Goal: Information Seeking & Learning: Learn about a topic

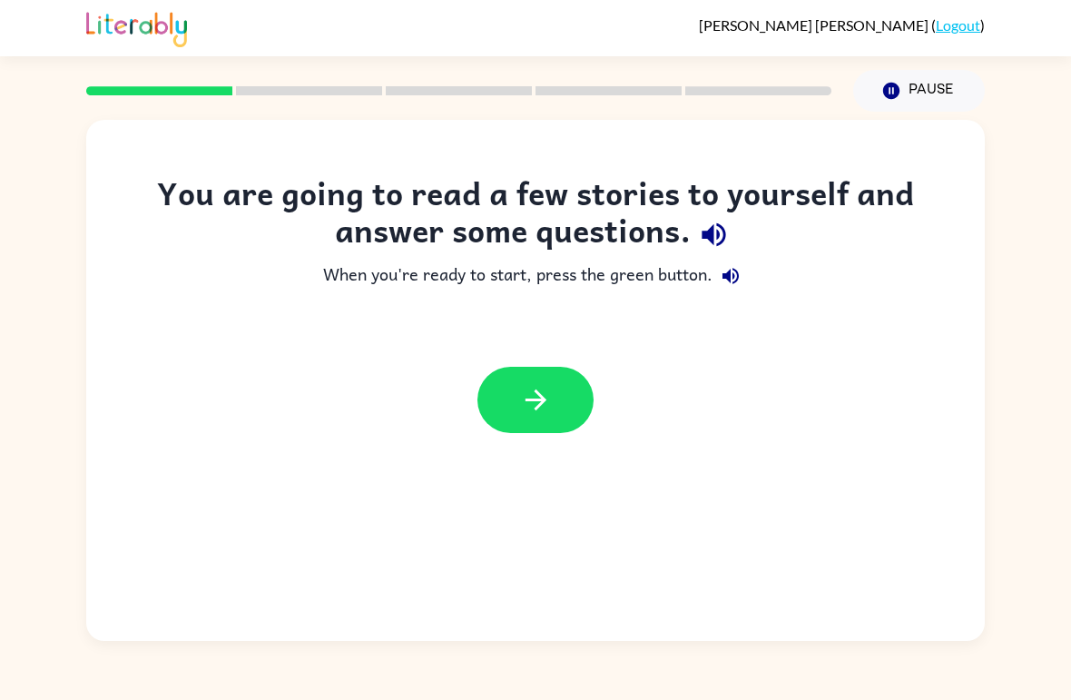
click at [994, 421] on div "You are going to read a few stories to yourself and answer some questions. When…" at bounding box center [535, 376] width 1071 height 529
click at [531, 401] on icon "button" at bounding box center [536, 400] width 32 height 32
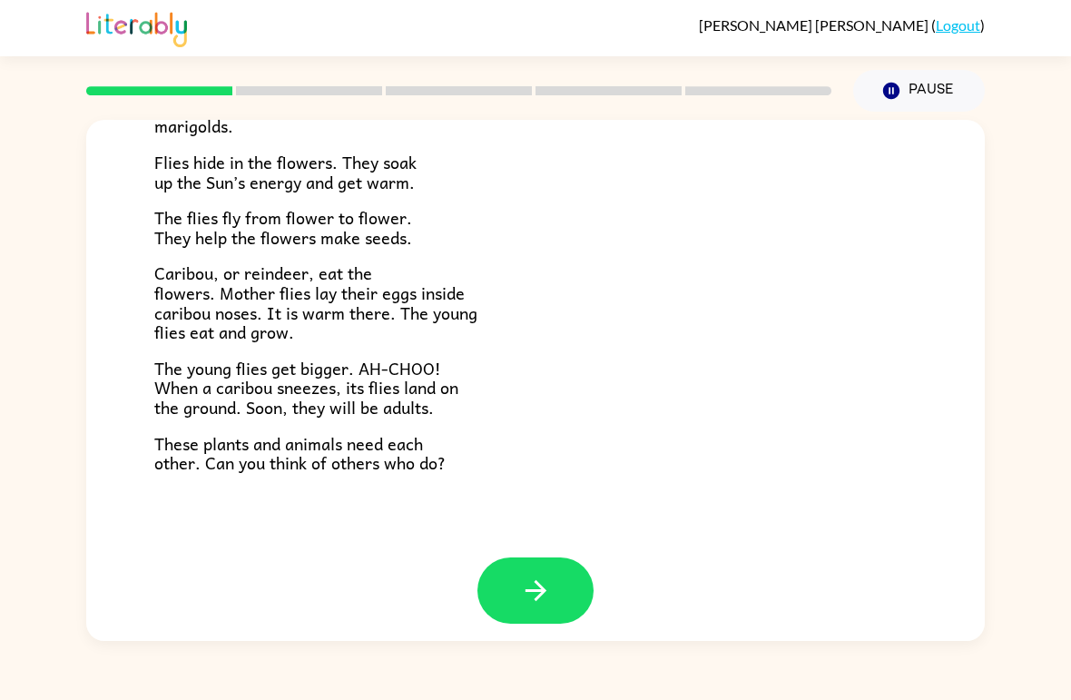
scroll to position [358, 0]
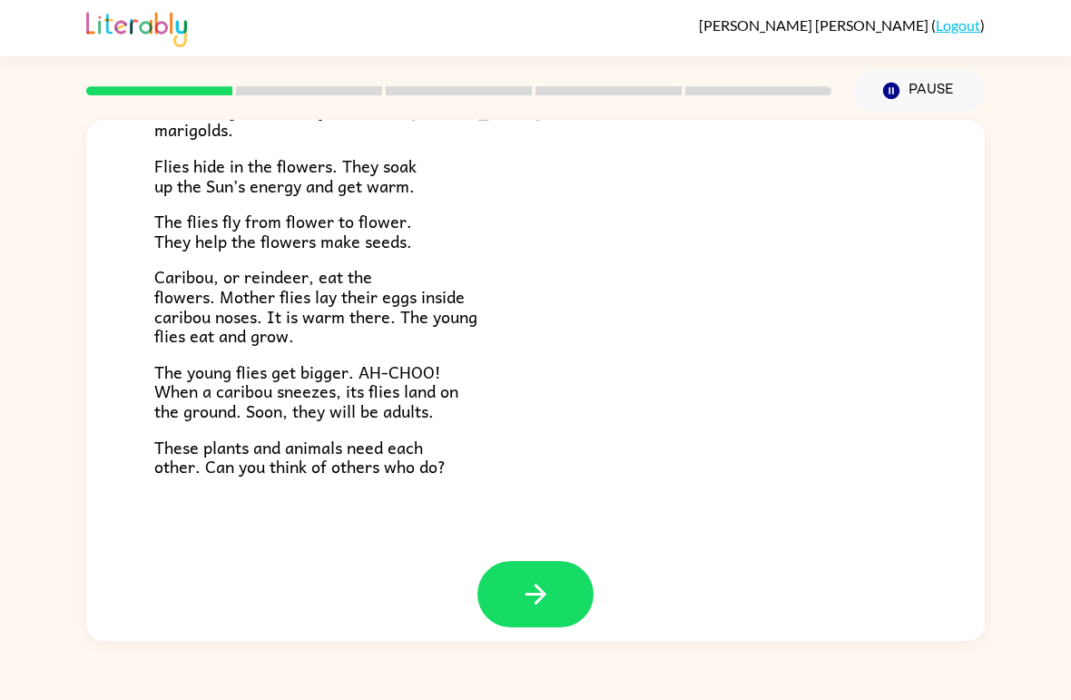
click at [534, 578] on icon "button" at bounding box center [536, 594] width 32 height 32
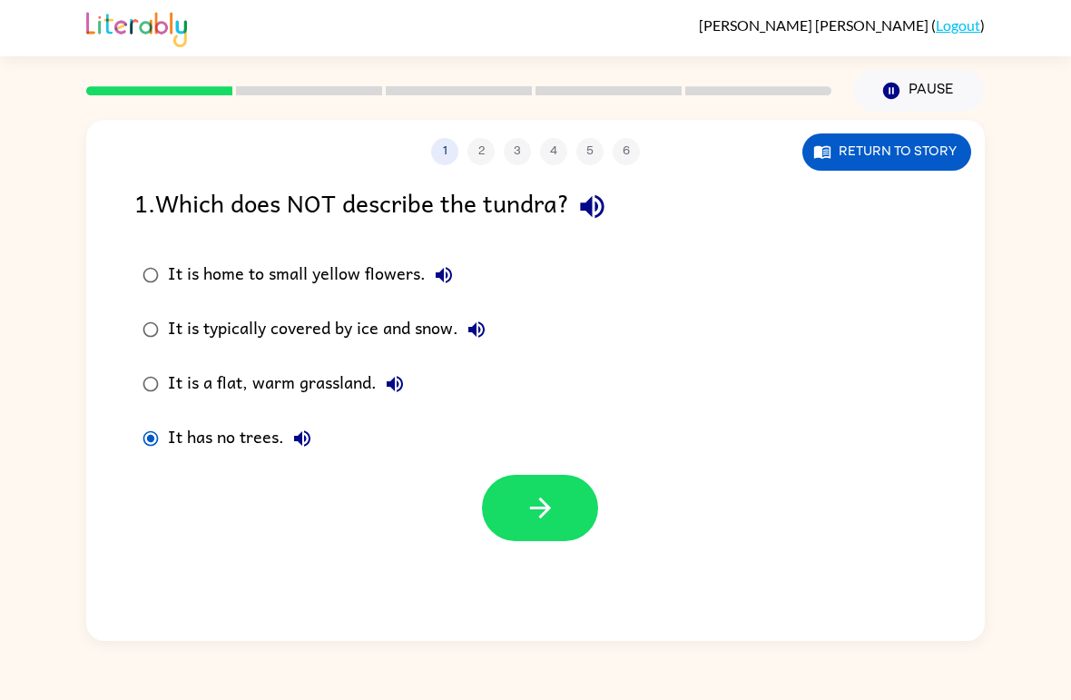
click at [544, 518] on icon "button" at bounding box center [541, 508] width 32 height 32
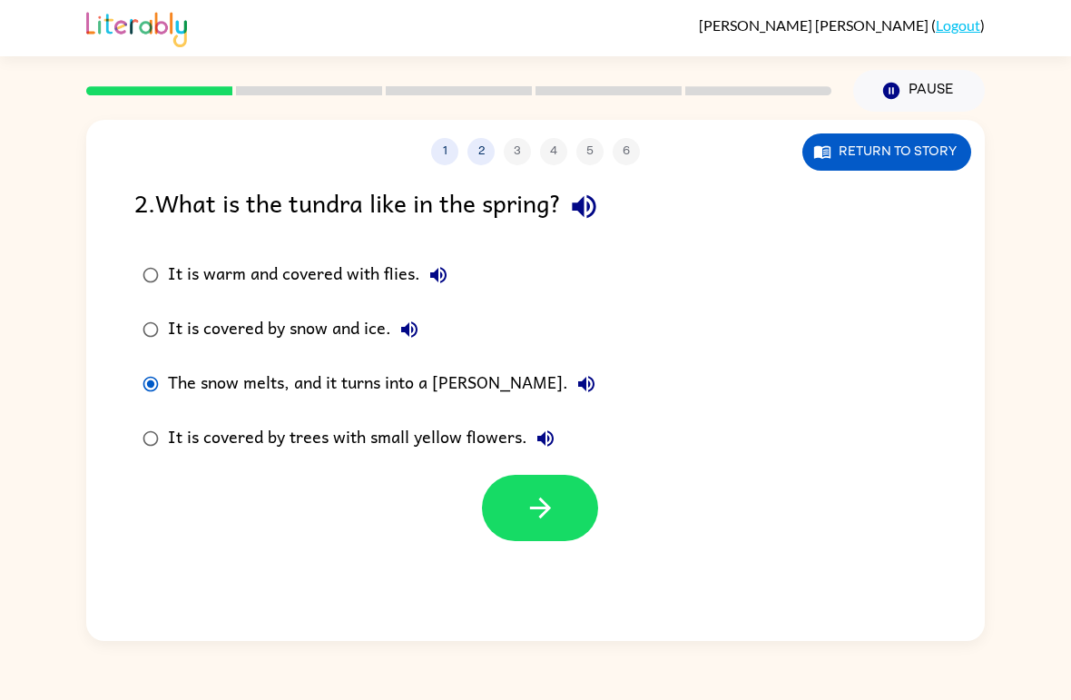
click at [566, 495] on button "button" at bounding box center [540, 508] width 116 height 66
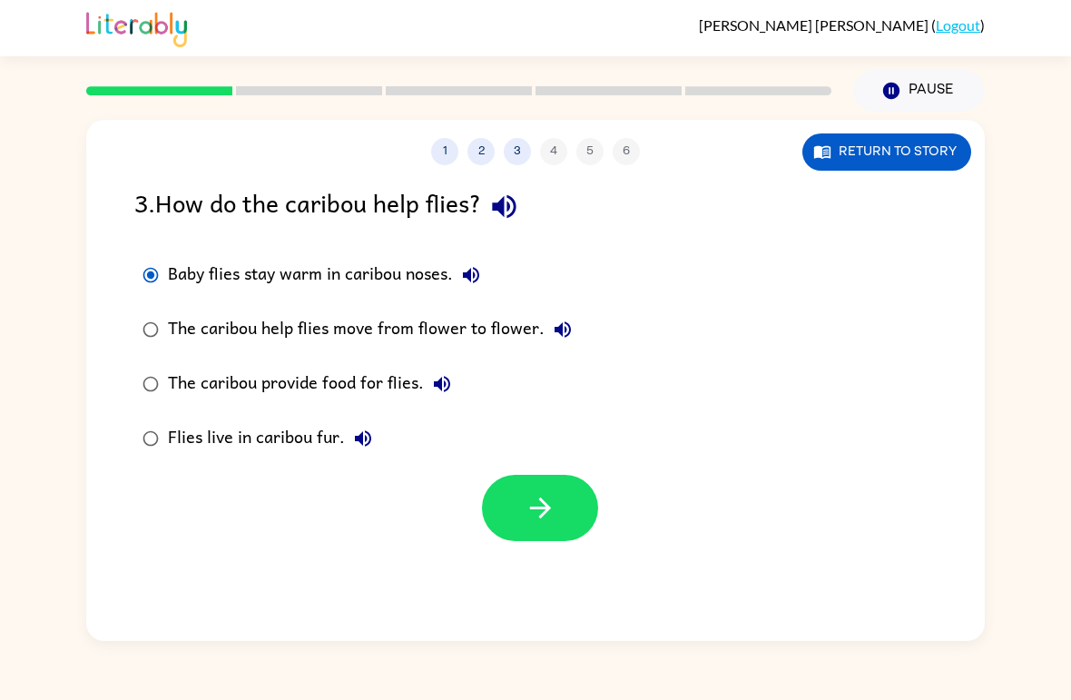
click at [573, 512] on button "button" at bounding box center [540, 508] width 116 height 66
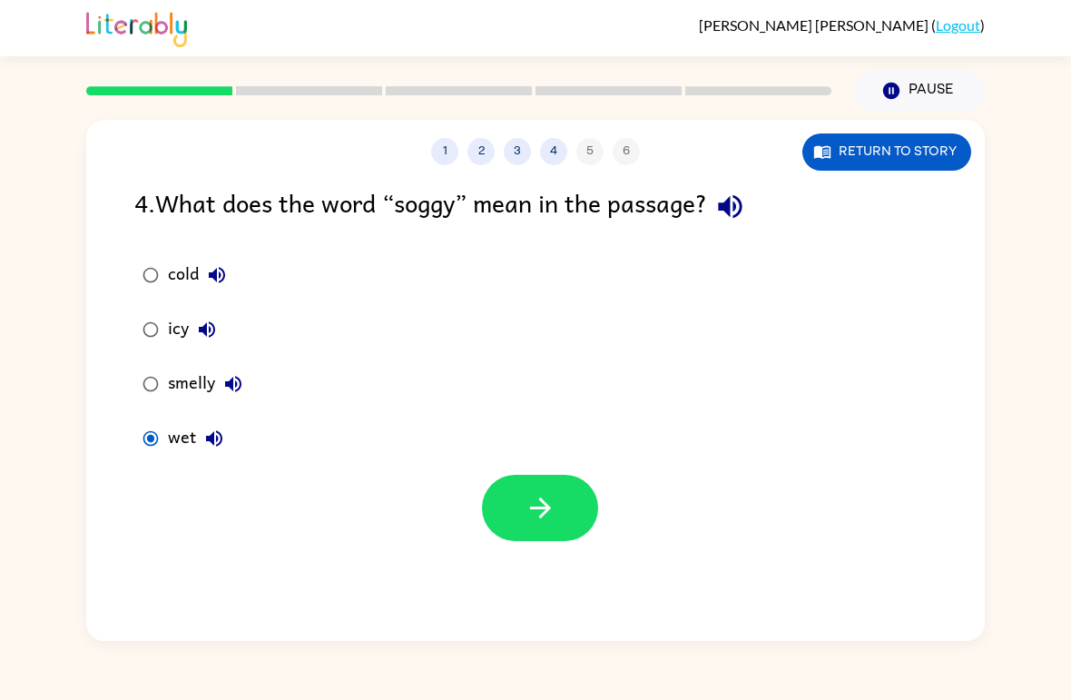
click at [528, 495] on icon "button" at bounding box center [541, 508] width 32 height 32
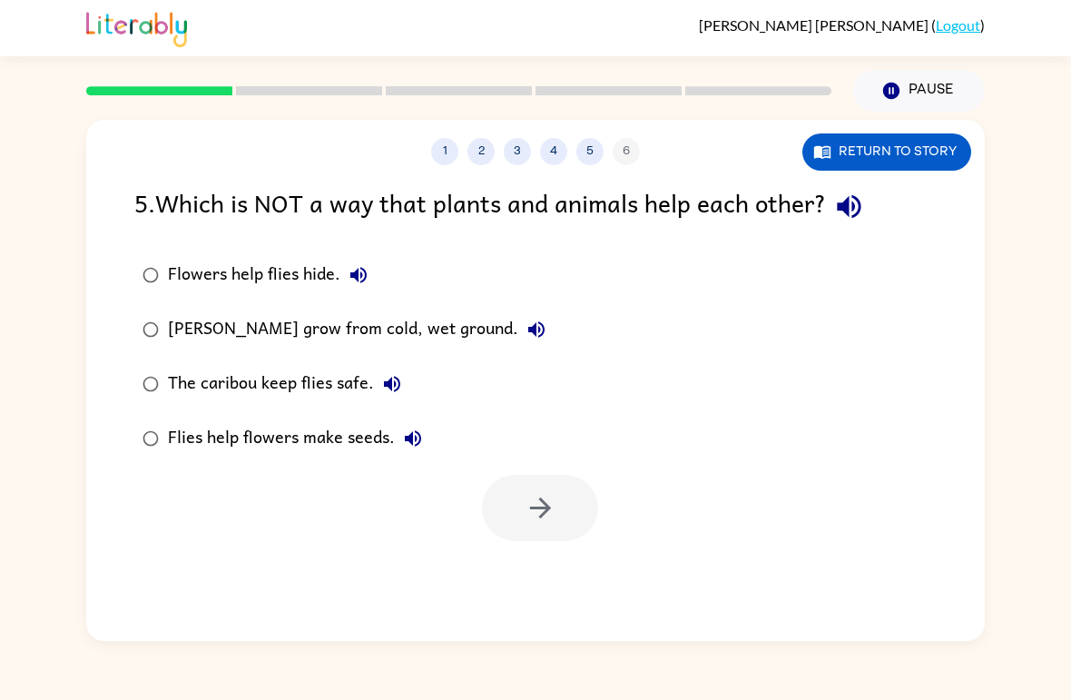
click at [848, 206] on icon "button" at bounding box center [849, 207] width 24 height 24
click at [553, 520] on icon "button" at bounding box center [541, 508] width 32 height 32
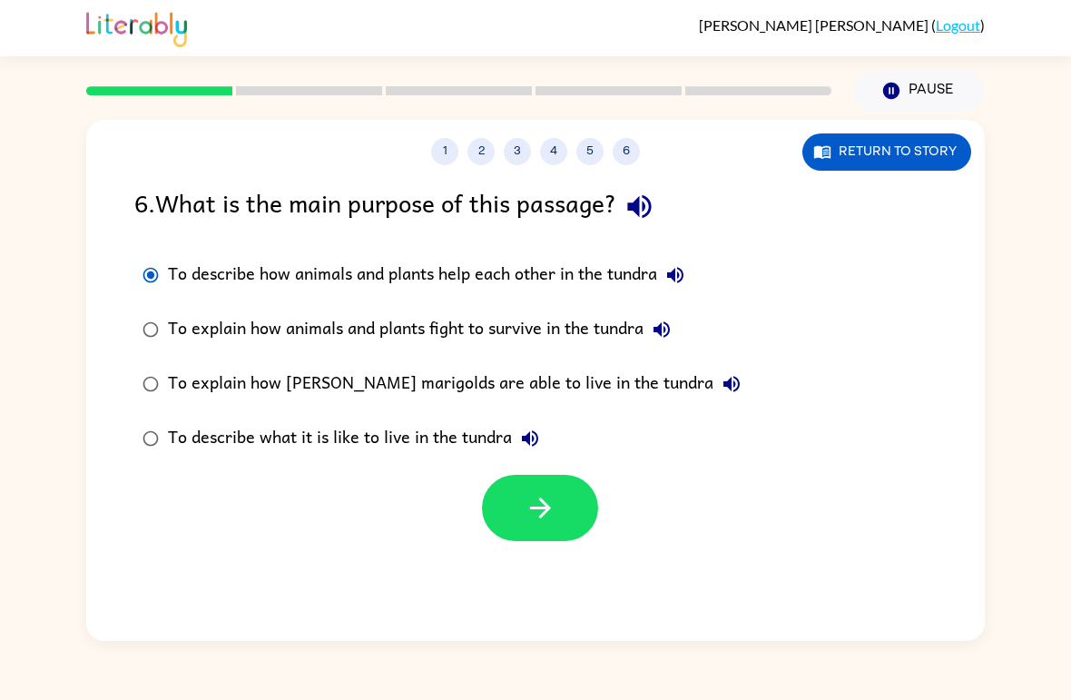
click at [519, 497] on button "button" at bounding box center [540, 508] width 116 height 66
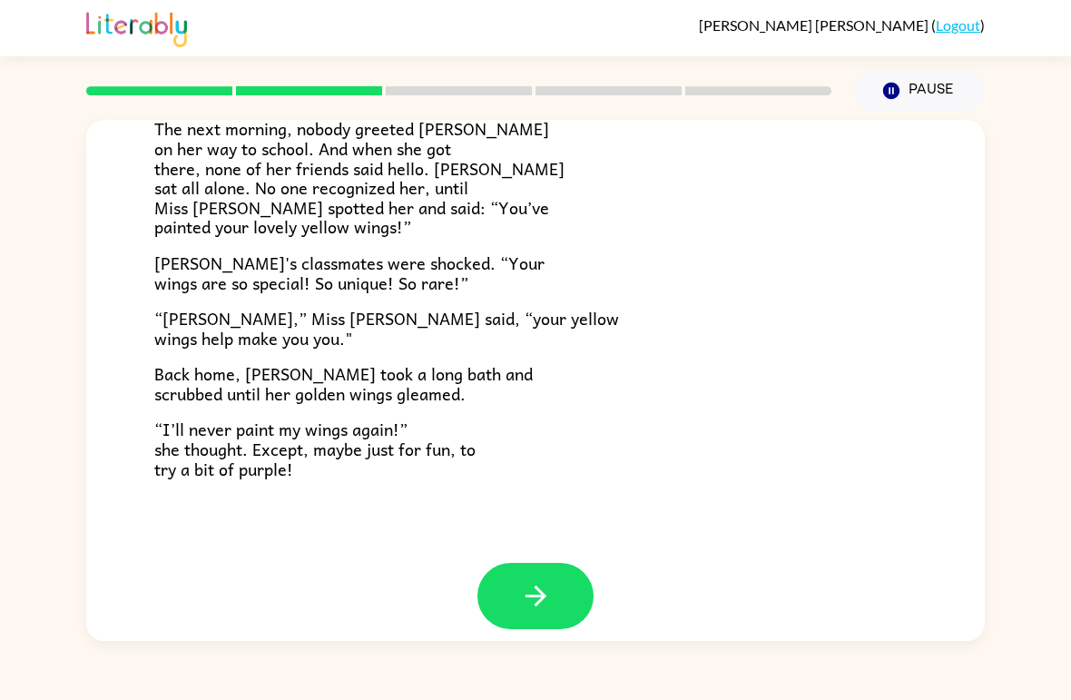
scroll to position [488, 0]
click at [543, 581] on icon "button" at bounding box center [536, 597] width 32 height 32
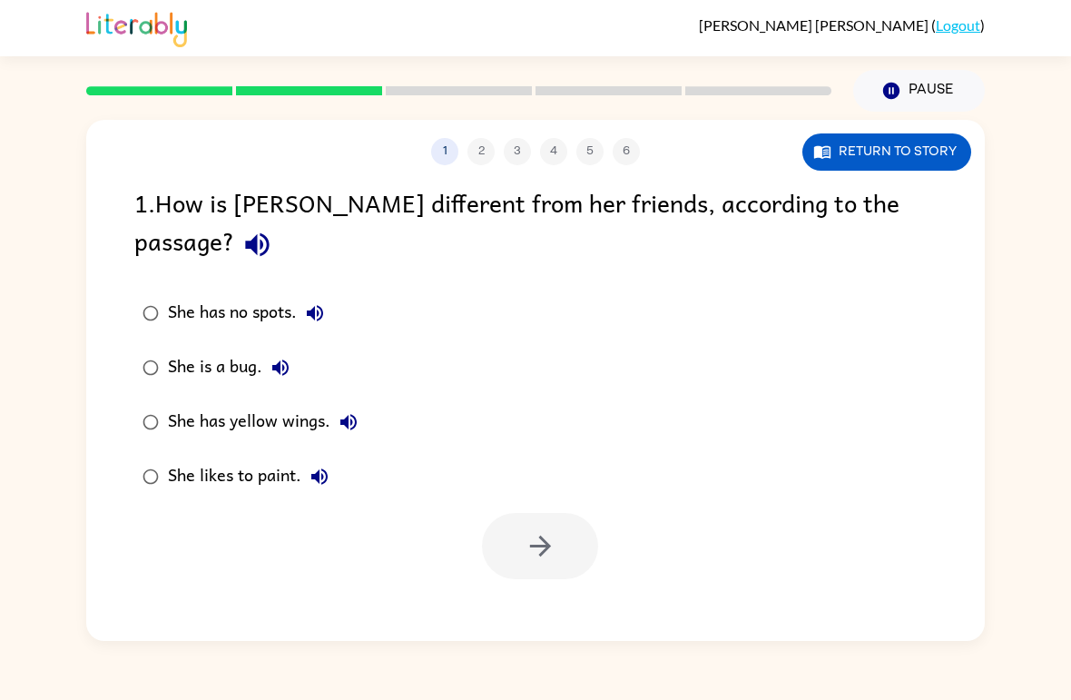
scroll to position [0, 0]
click at [547, 536] on icon "button" at bounding box center [539, 546] width 21 height 21
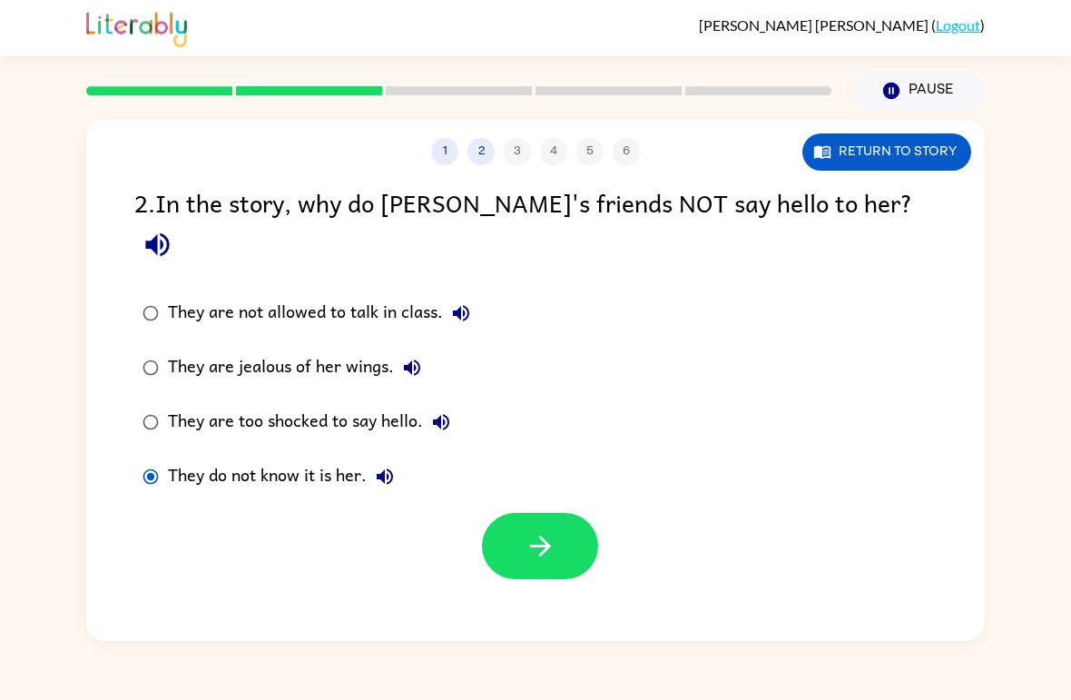
click at [558, 513] on button "button" at bounding box center [540, 546] width 116 height 66
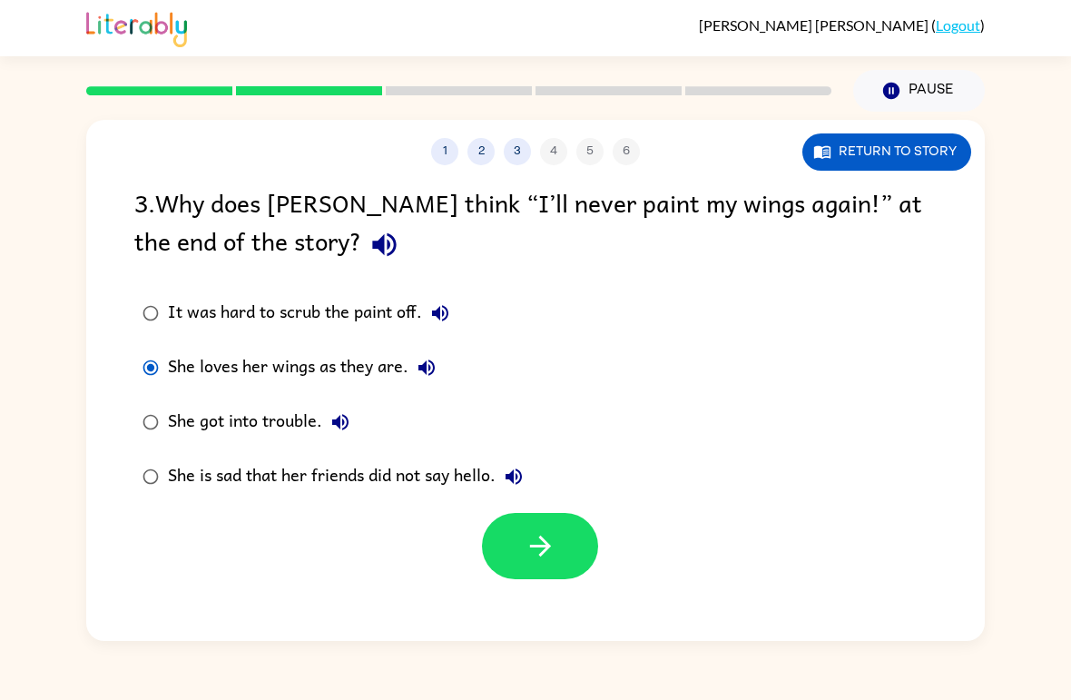
click at [270, 377] on div "She loves her wings as they are." at bounding box center [306, 368] width 277 height 36
click at [542, 549] on icon "button" at bounding box center [541, 546] width 32 height 32
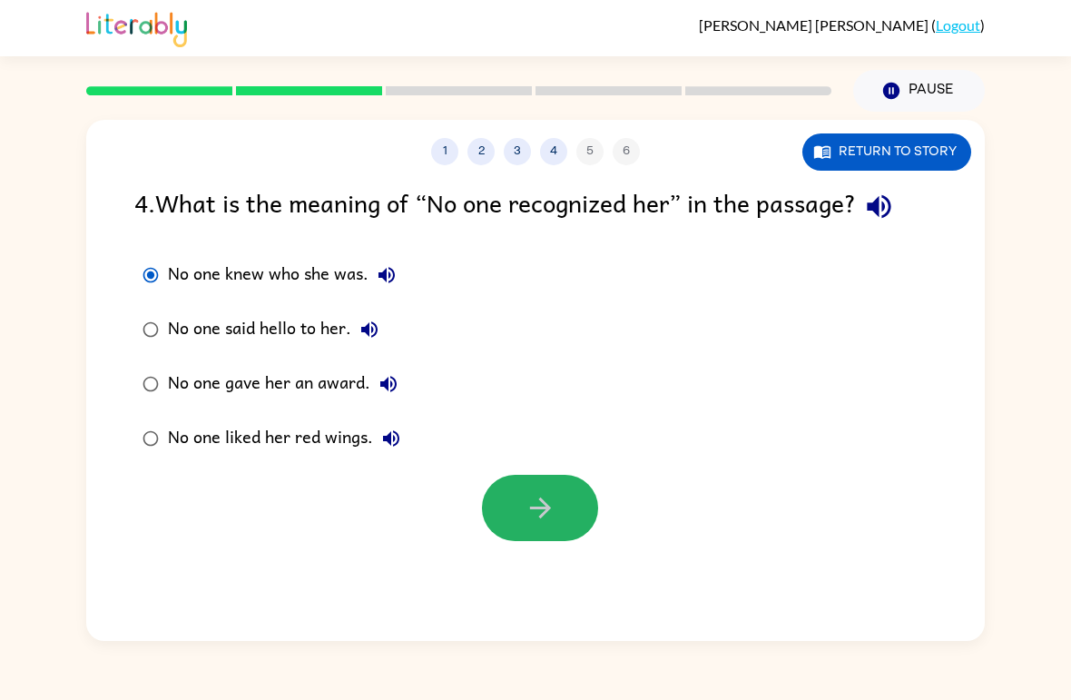
click at [547, 508] on icon "button" at bounding box center [539, 508] width 21 height 21
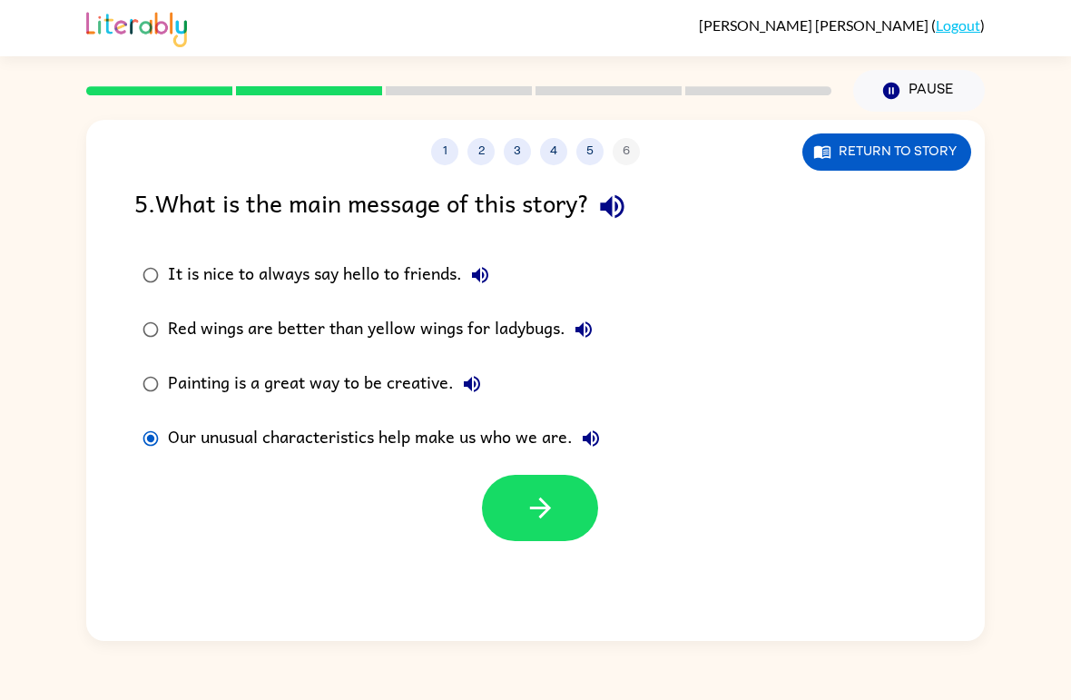
click at [553, 500] on icon "button" at bounding box center [541, 508] width 32 height 32
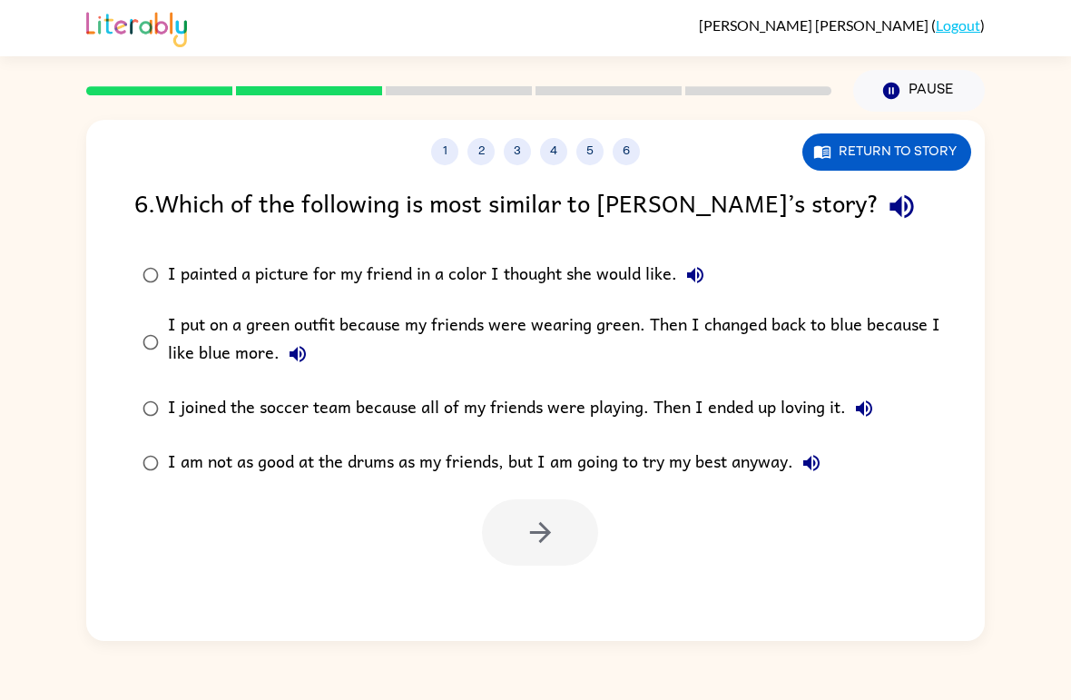
click at [297, 357] on icon "button" at bounding box center [298, 354] width 22 height 22
click at [303, 360] on icon "button" at bounding box center [298, 354] width 22 height 22
click at [583, 505] on button "button" at bounding box center [540, 532] width 116 height 66
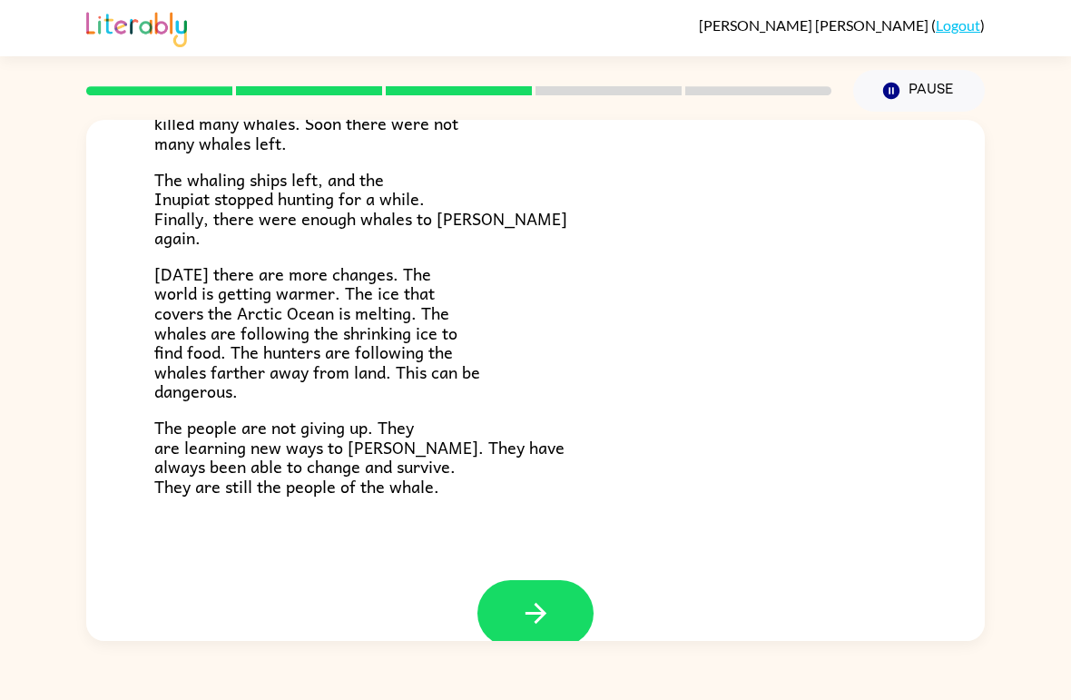
scroll to position [574, 0]
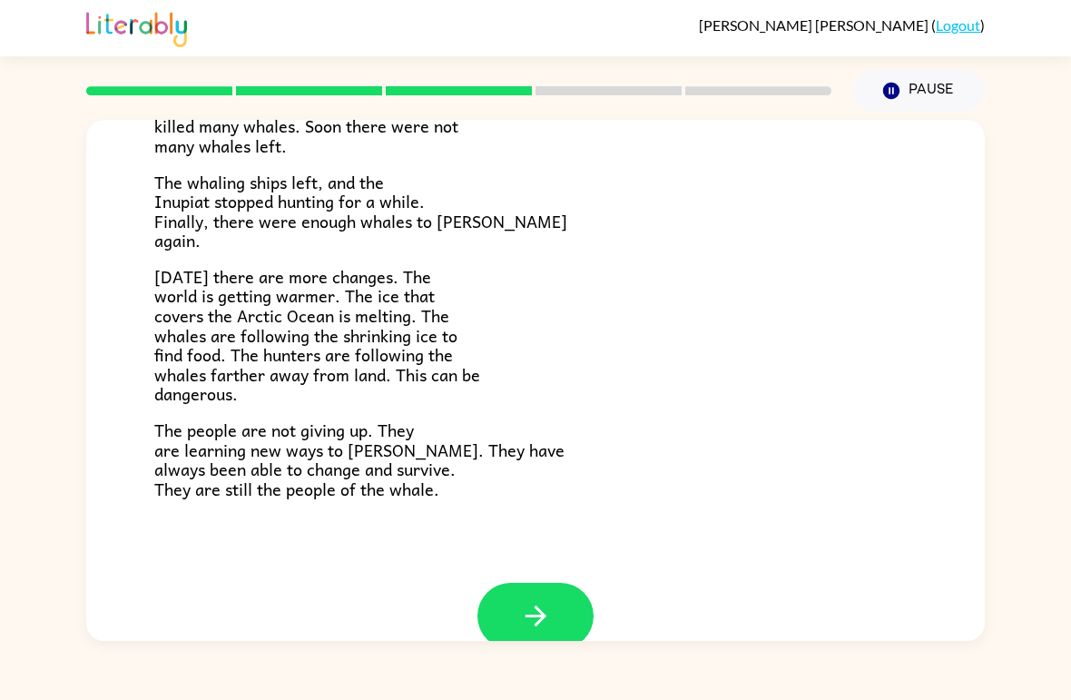
click at [560, 600] on button "button" at bounding box center [536, 616] width 116 height 66
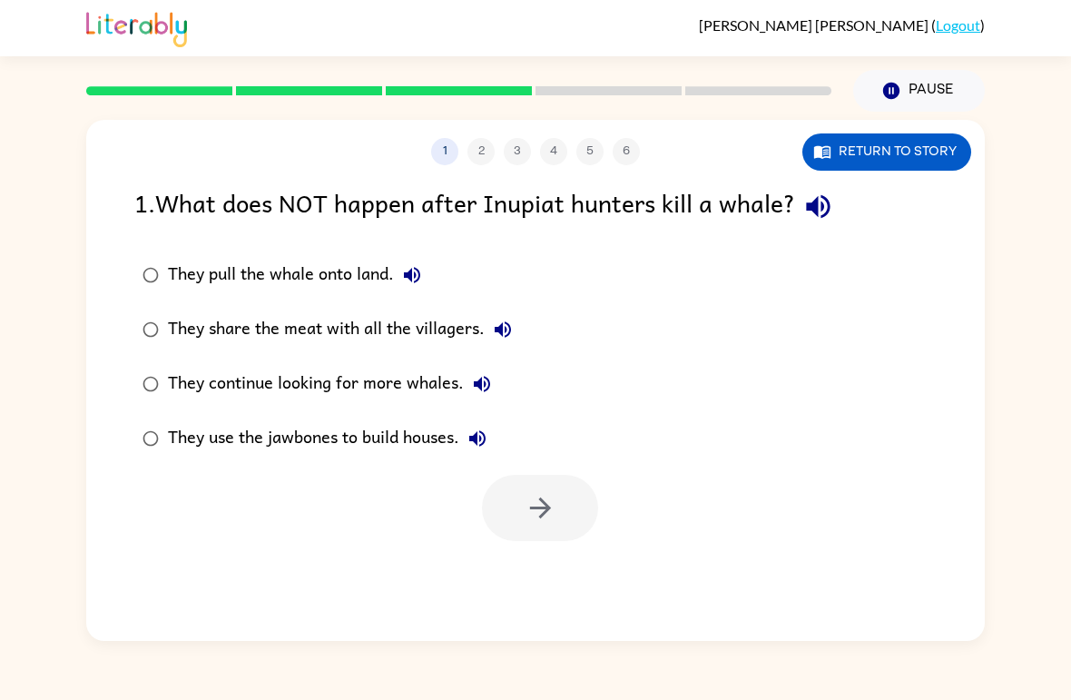
scroll to position [0, 0]
click at [168, 268] on div "They pull the whale onto land." at bounding box center [299, 275] width 262 height 36
click at [567, 503] on button "button" at bounding box center [540, 508] width 116 height 66
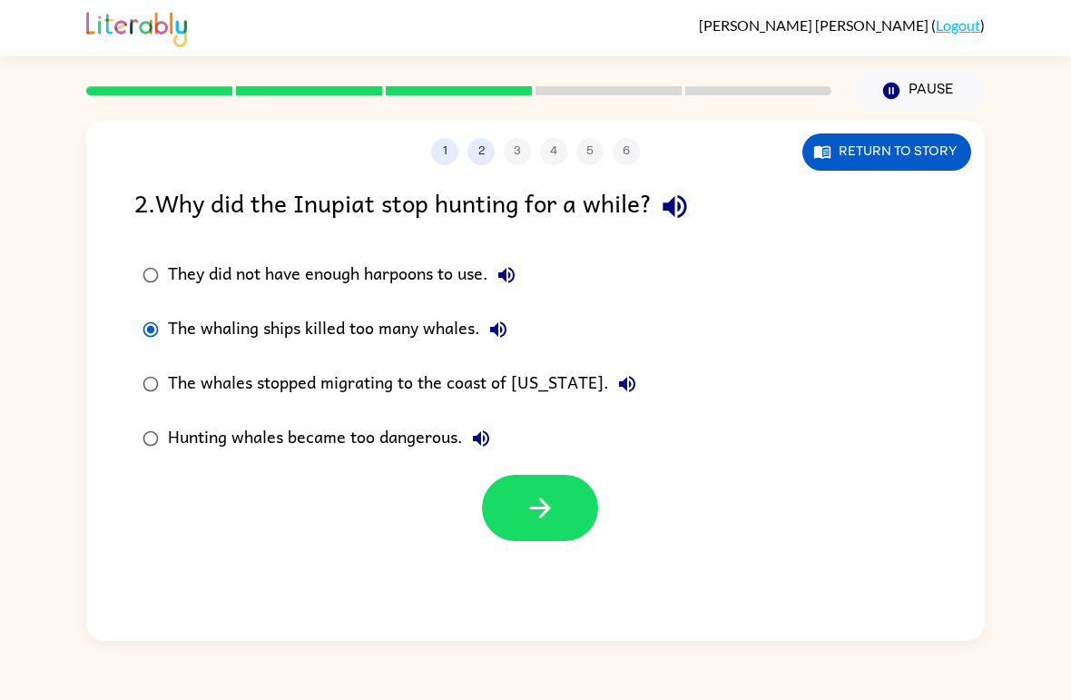
click at [528, 504] on icon "button" at bounding box center [541, 508] width 32 height 32
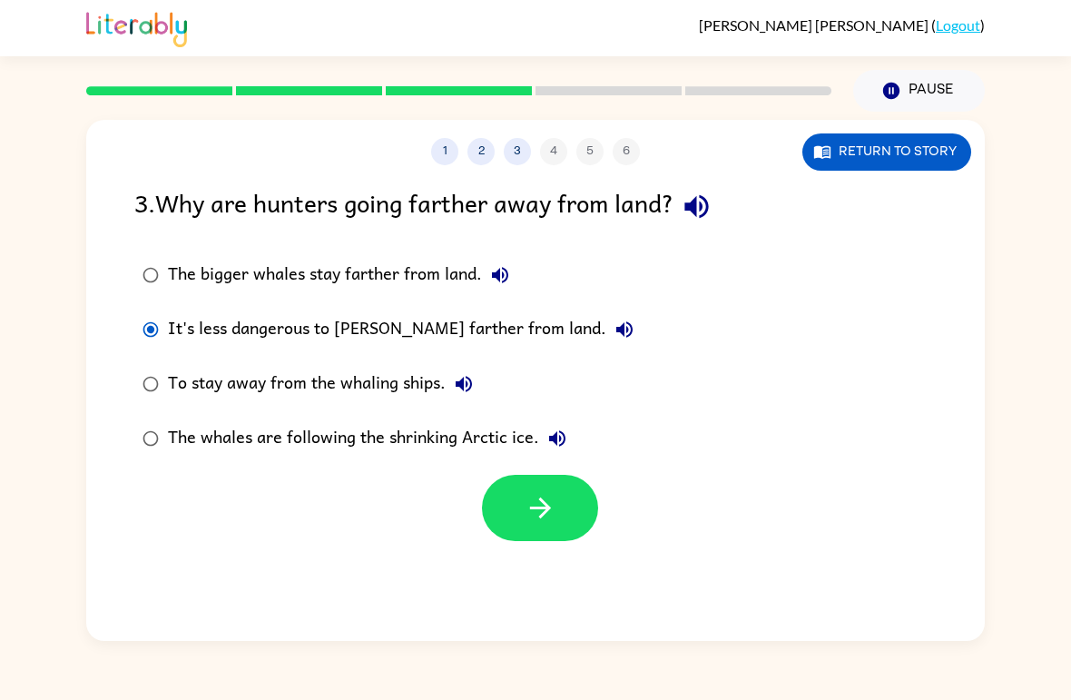
click at [539, 516] on icon "button" at bounding box center [541, 508] width 32 height 32
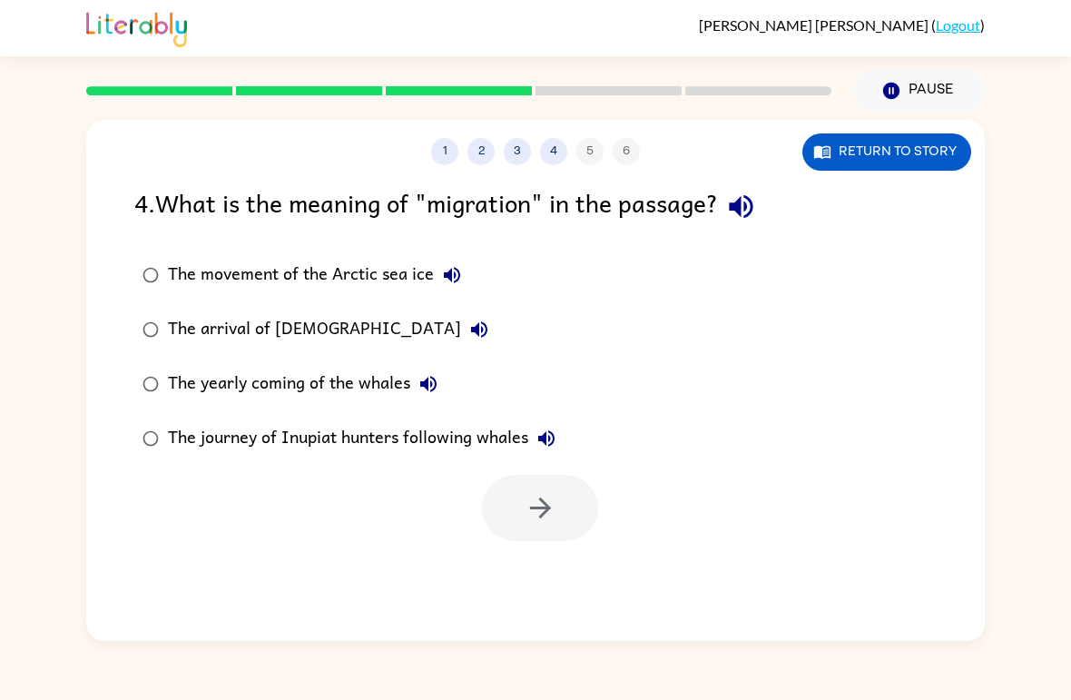
click at [753, 208] on icon "button" at bounding box center [741, 207] width 24 height 24
click at [550, 507] on icon "button" at bounding box center [541, 508] width 32 height 32
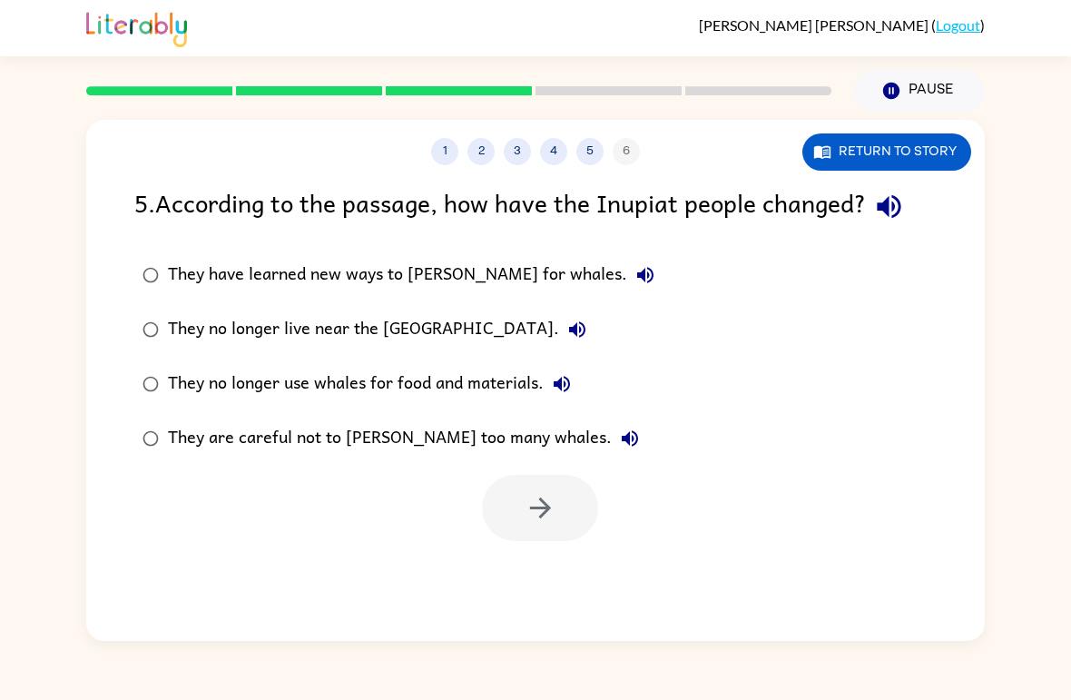
click at [912, 209] on button "button" at bounding box center [889, 206] width 46 height 46
click at [537, 509] on icon "button" at bounding box center [539, 508] width 21 height 21
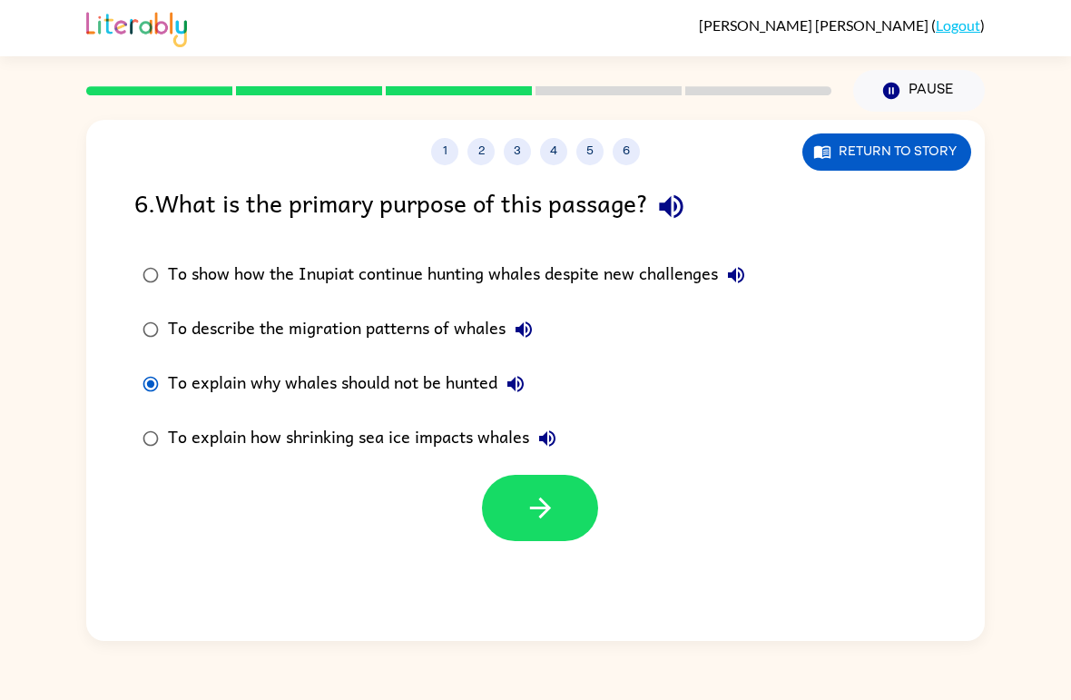
click at [570, 508] on button "button" at bounding box center [540, 508] width 116 height 66
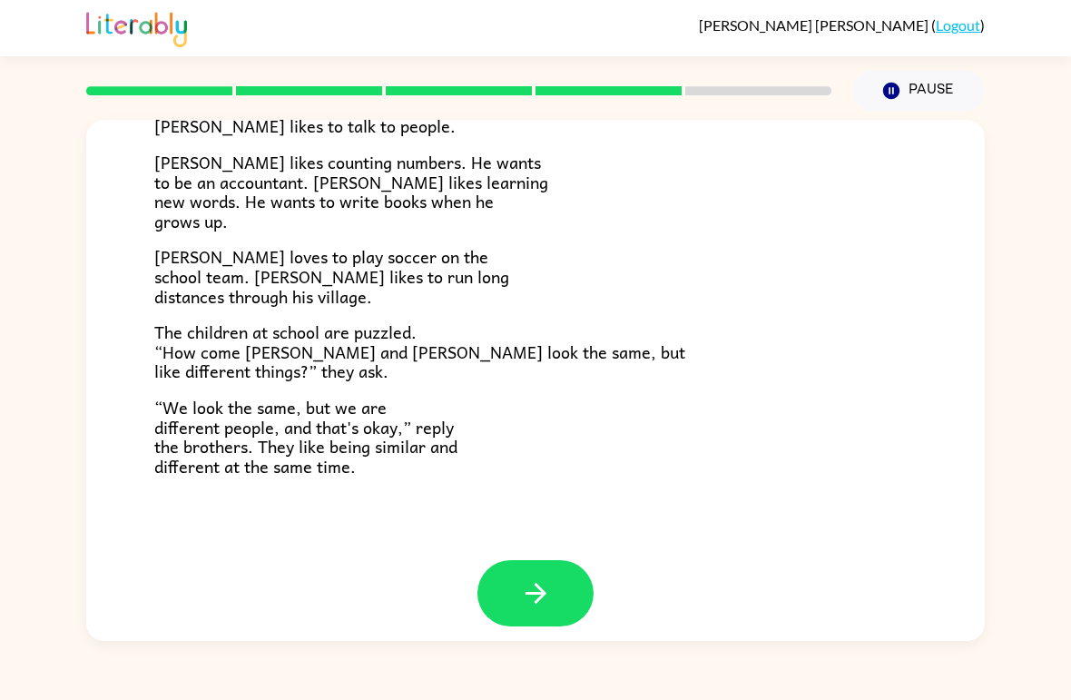
scroll to position [377, 0]
click at [542, 587] on icon "button" at bounding box center [536, 594] width 32 height 32
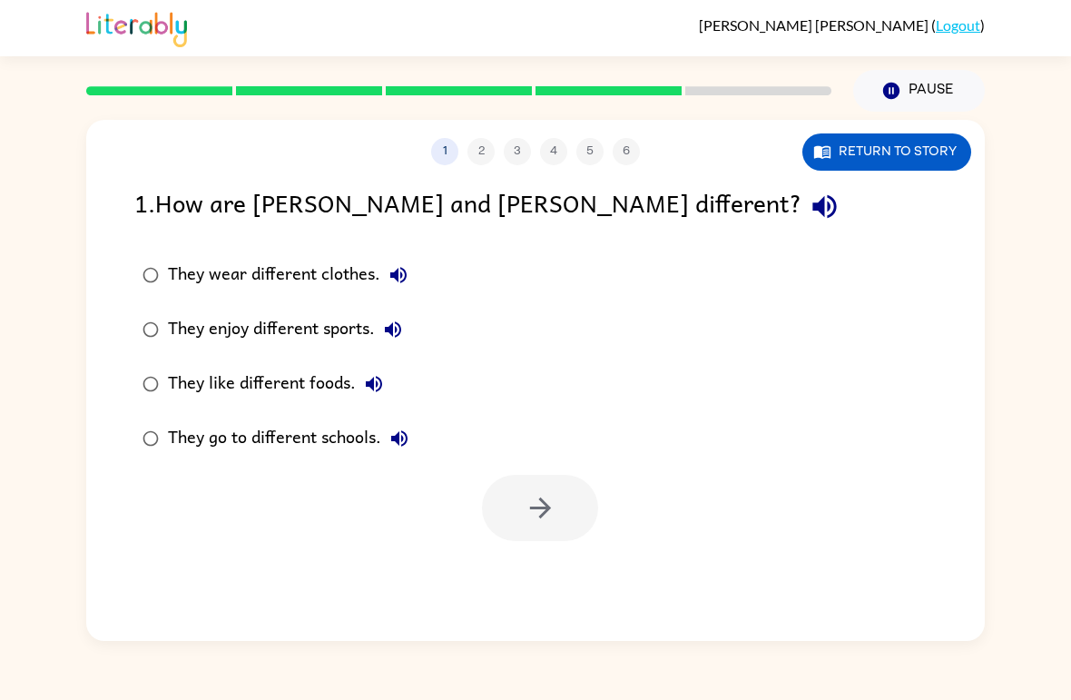
scroll to position [0, 0]
click at [532, 479] on button "button" at bounding box center [540, 508] width 116 height 66
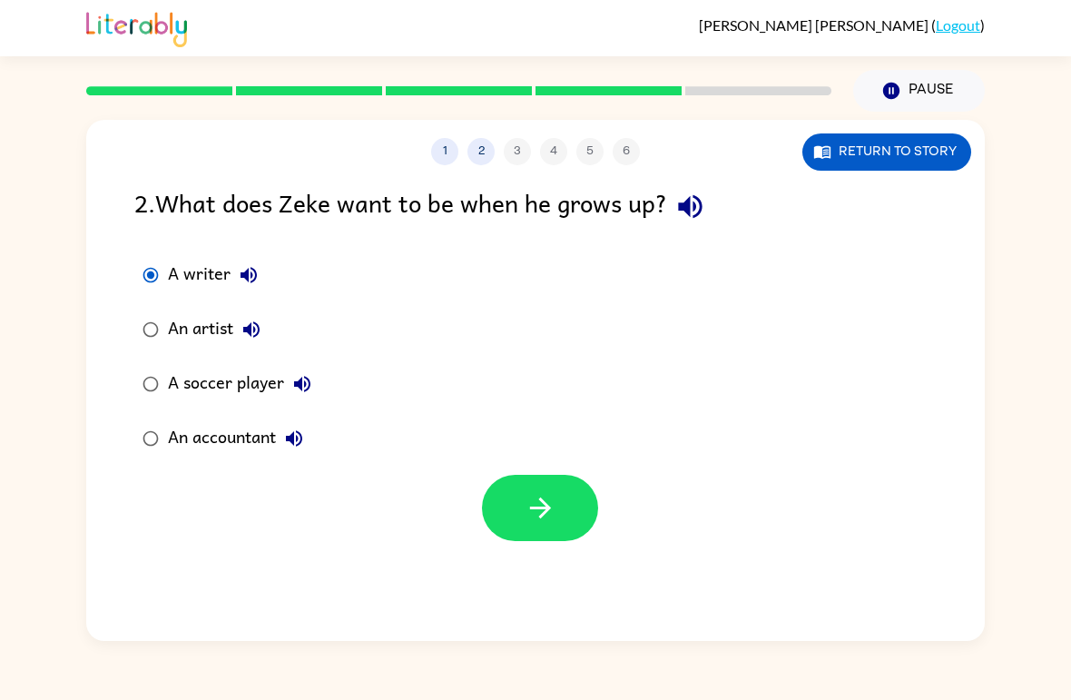
click at [527, 507] on icon "button" at bounding box center [541, 508] width 32 height 32
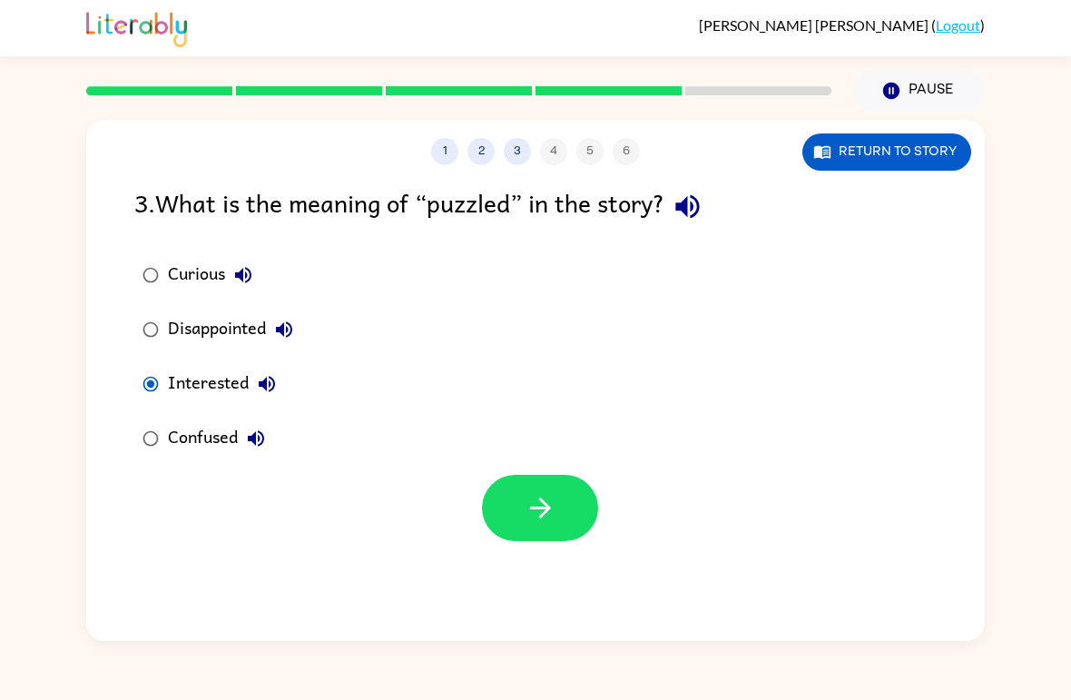
click at [513, 525] on button "button" at bounding box center [540, 508] width 116 height 66
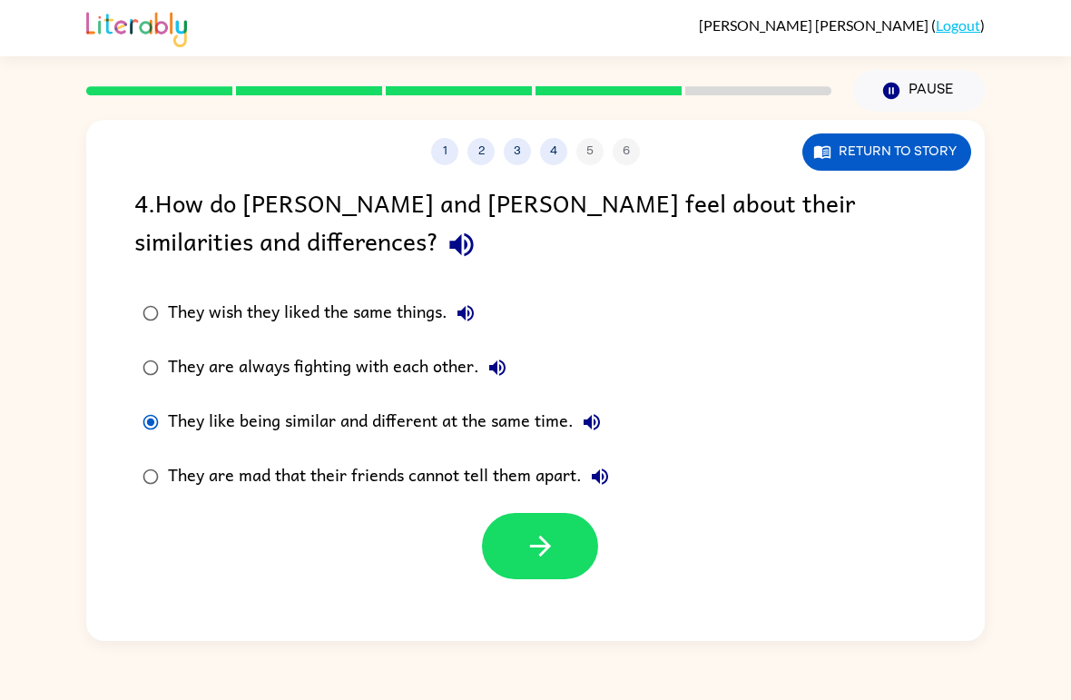
click at [567, 543] on button "button" at bounding box center [540, 546] width 116 height 66
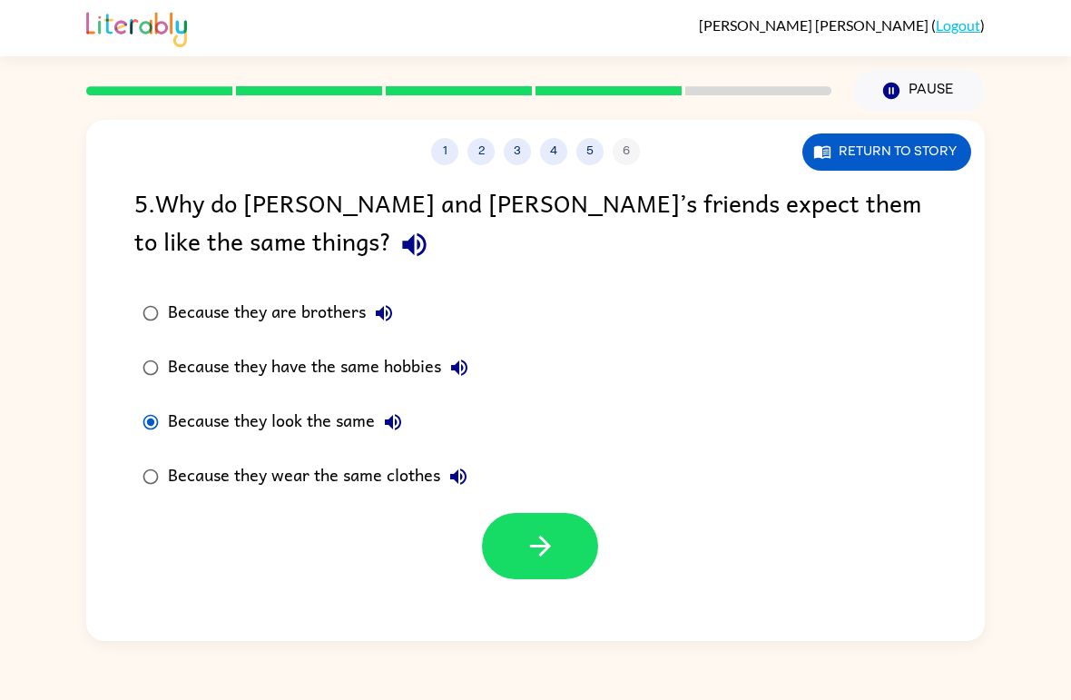
click at [539, 552] on icon "button" at bounding box center [541, 546] width 32 height 32
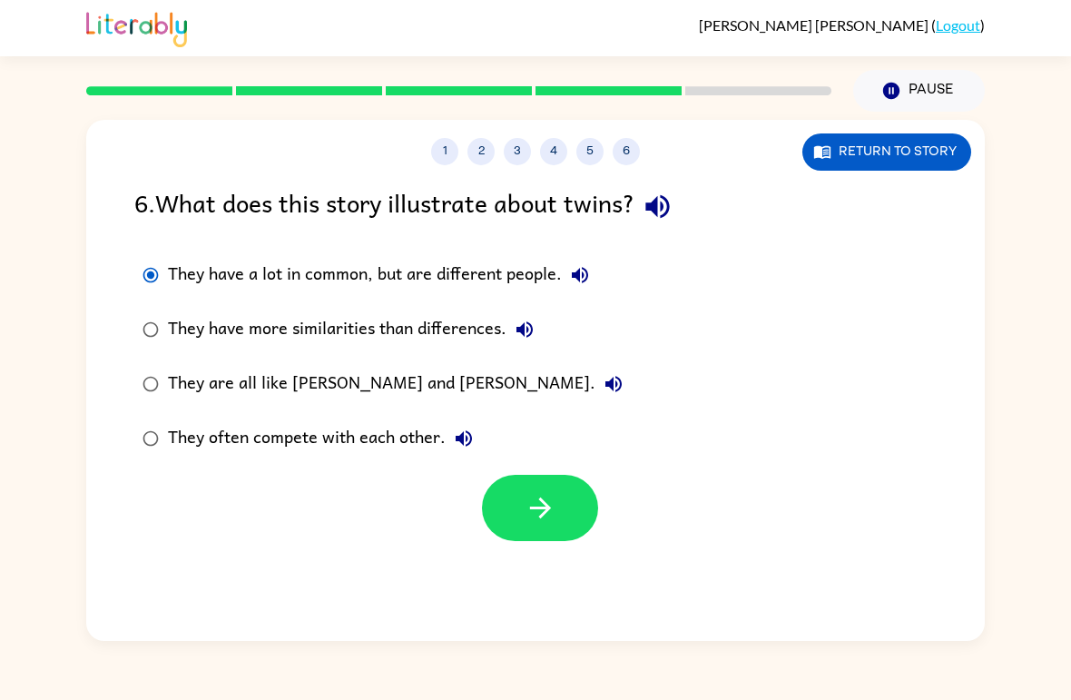
click at [542, 523] on icon "button" at bounding box center [541, 508] width 32 height 32
